Goal: Information Seeking & Learning: Learn about a topic

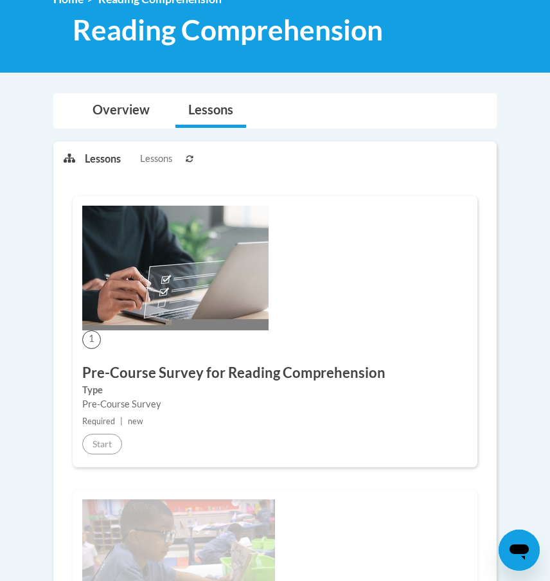
scroll to position [157, 0]
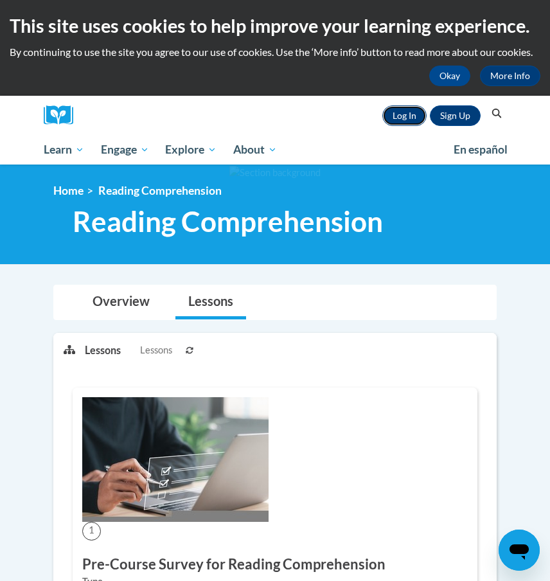
click at [400, 114] on link "Log In" at bounding box center [404, 115] width 44 height 21
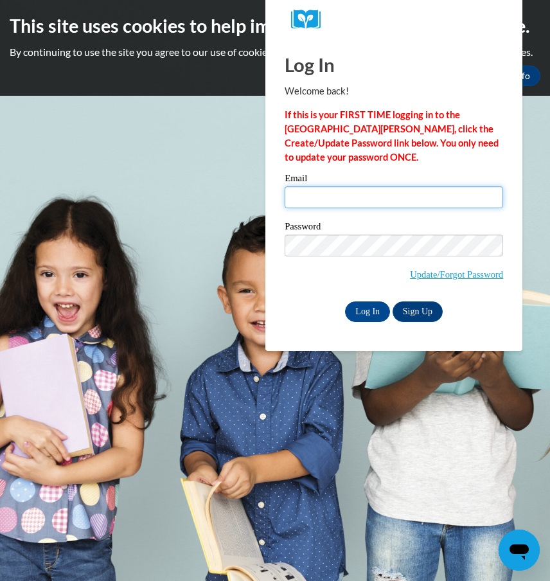
click at [370, 203] on input "Email" at bounding box center [394, 197] width 219 height 22
type input "taylorcowens64@gmail.com"
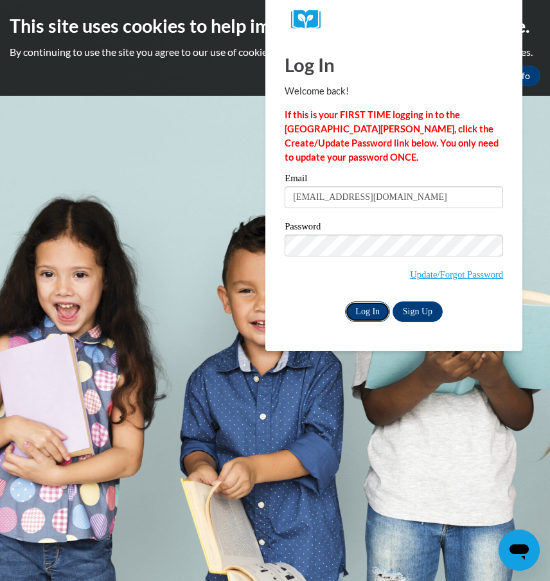
click at [370, 309] on input "Log In" at bounding box center [367, 311] width 45 height 21
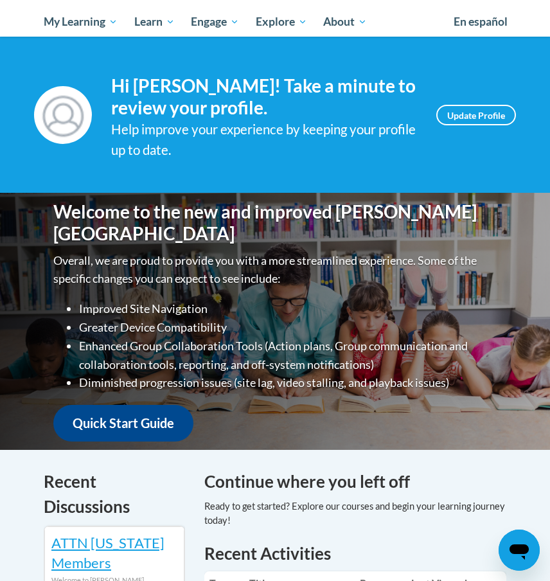
scroll to position [87, 0]
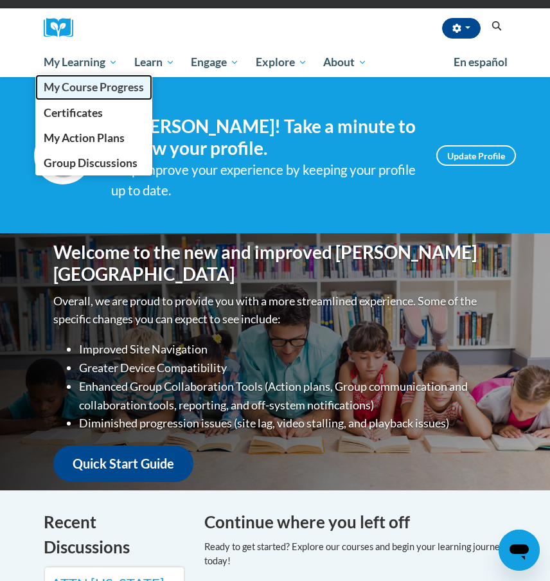
click at [103, 89] on span "My Course Progress" at bounding box center [94, 86] width 100 height 13
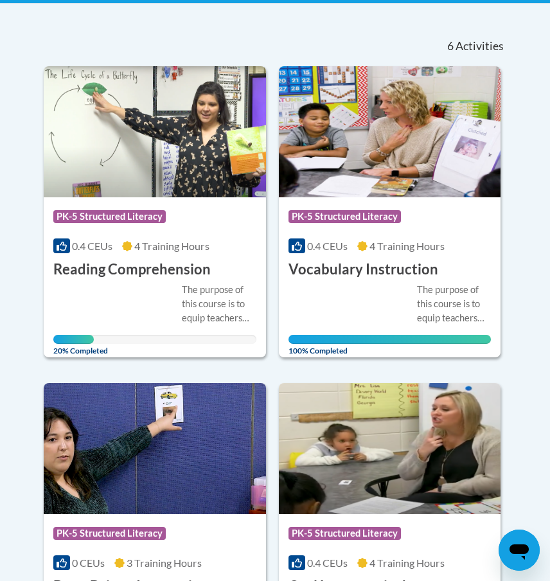
scroll to position [276, 0]
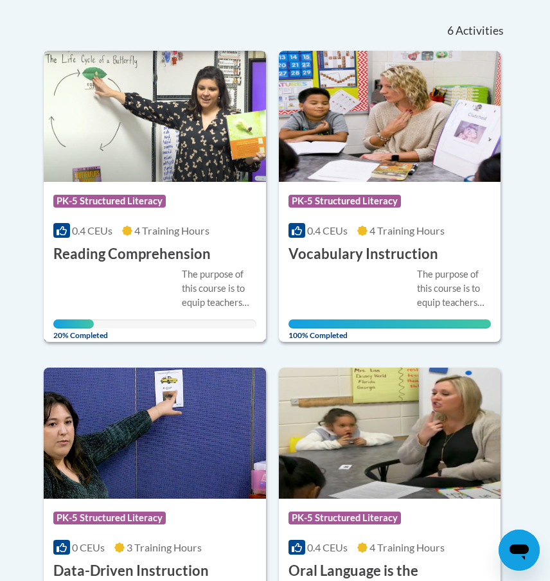
click at [121, 159] on img at bounding box center [155, 116] width 222 height 131
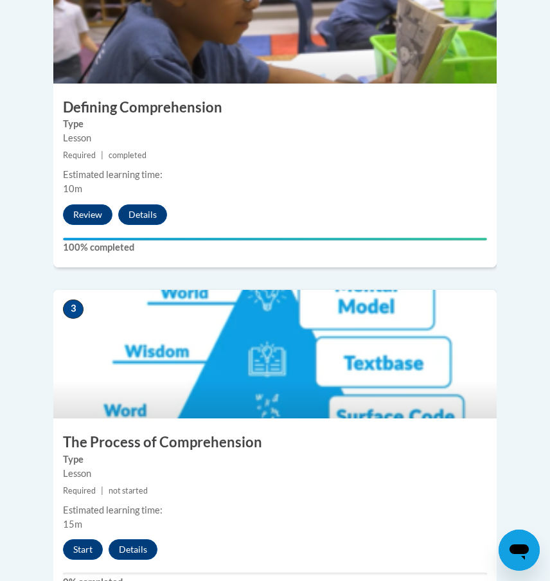
scroll to position [858, 0]
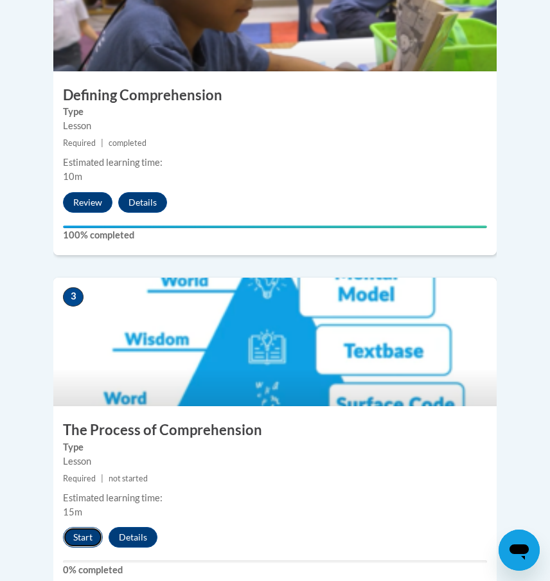
click at [73, 527] on button "Start" at bounding box center [83, 537] width 40 height 21
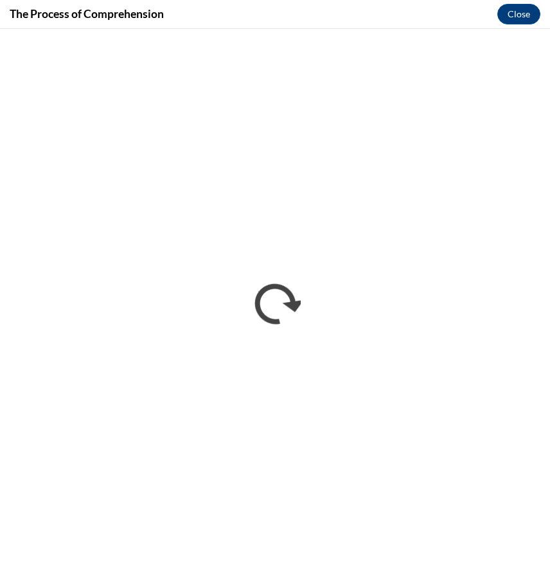
scroll to position [0, 0]
